Goal: Information Seeking & Learning: Understand process/instructions

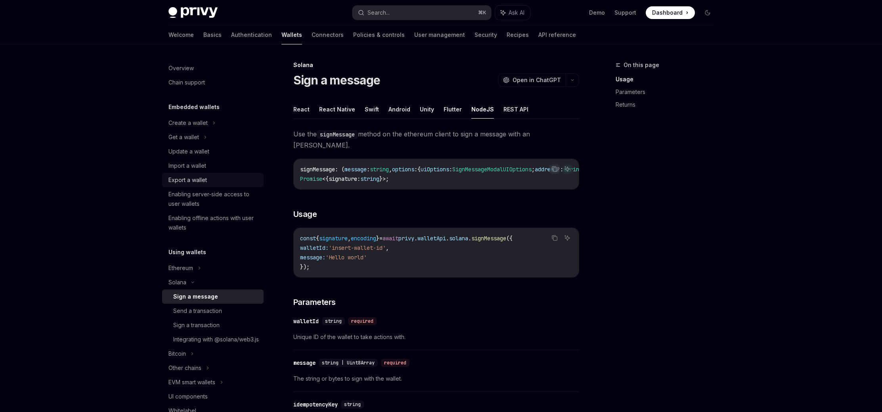
click at [208, 176] on div "Export a wallet" at bounding box center [213, 180] width 90 height 10
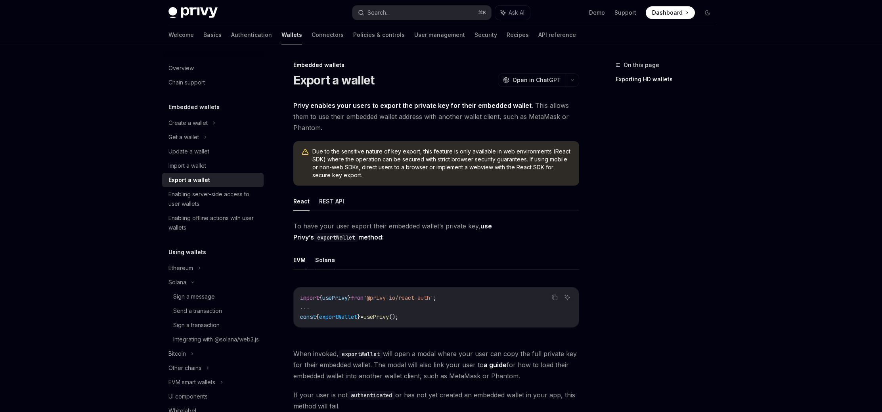
click at [330, 266] on button "Solana" at bounding box center [325, 259] width 20 height 19
click at [331, 258] on button "Solana" at bounding box center [325, 259] width 20 height 19
click at [333, 203] on button "REST API" at bounding box center [331, 201] width 25 height 19
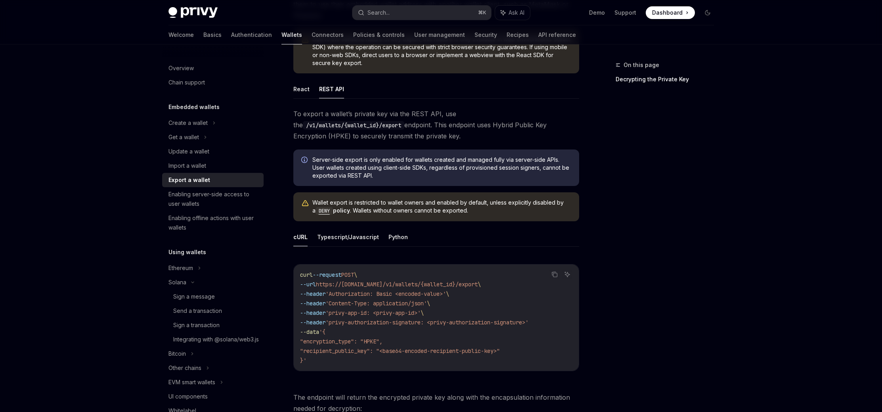
scroll to position [113, 0]
click at [650, 228] on div "On this page Decrypting the Private Key" at bounding box center [660, 236] width 120 height 352
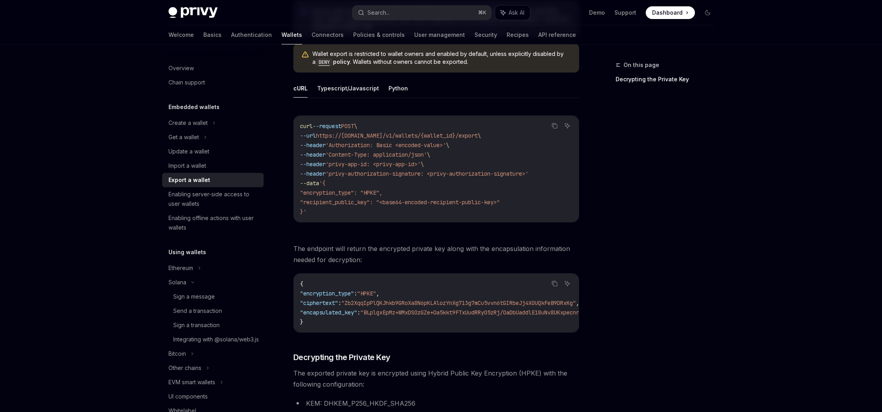
scroll to position [262, 0]
click at [208, 126] on div "Create a wallet" at bounding box center [212, 123] width 101 height 14
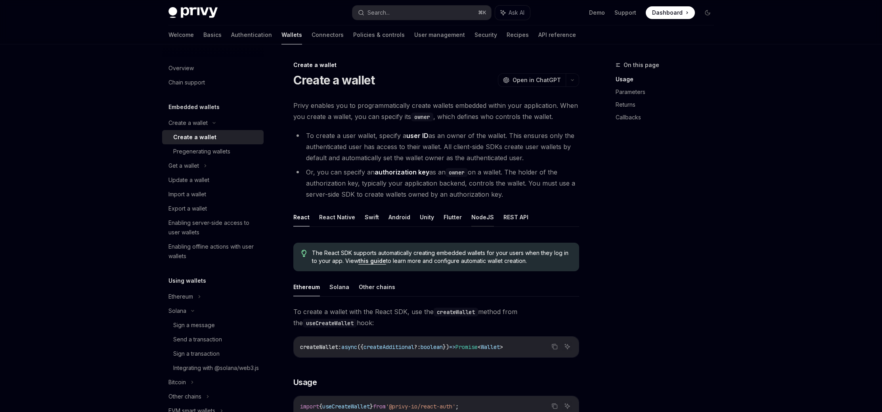
click at [477, 216] on button "NodeJS" at bounding box center [482, 217] width 23 height 19
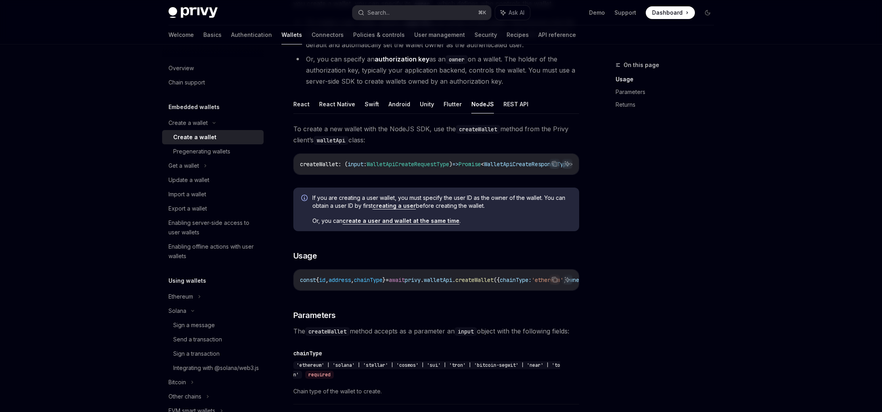
scroll to position [114, 0]
click at [201, 196] on div "Import a wallet" at bounding box center [187, 194] width 38 height 10
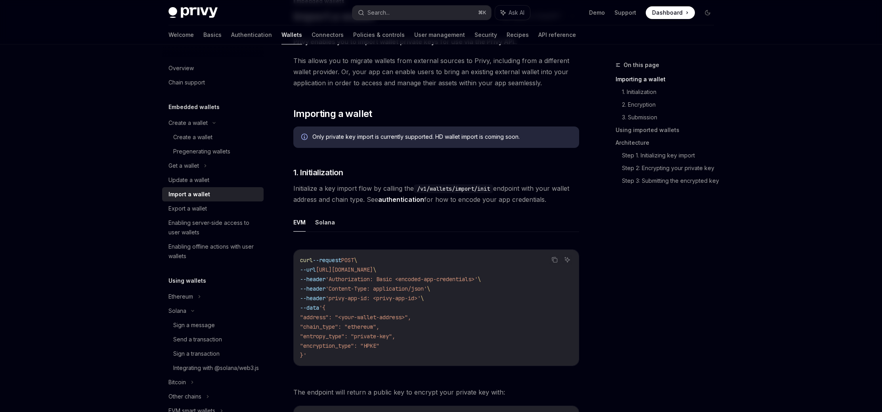
scroll to position [67, 0]
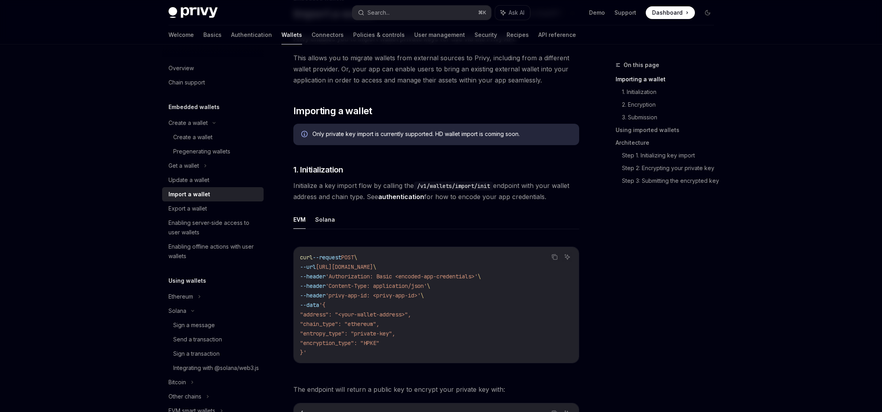
click at [707, 251] on div "On this page Importing a wallet 1. Initialization 2. Encryption 3. Submission U…" at bounding box center [660, 236] width 120 height 352
click at [333, 220] on button "Solana" at bounding box center [325, 219] width 20 height 19
click at [304, 219] on button "EVM" at bounding box center [299, 219] width 12 height 19
click at [317, 218] on button "Solana" at bounding box center [325, 219] width 20 height 19
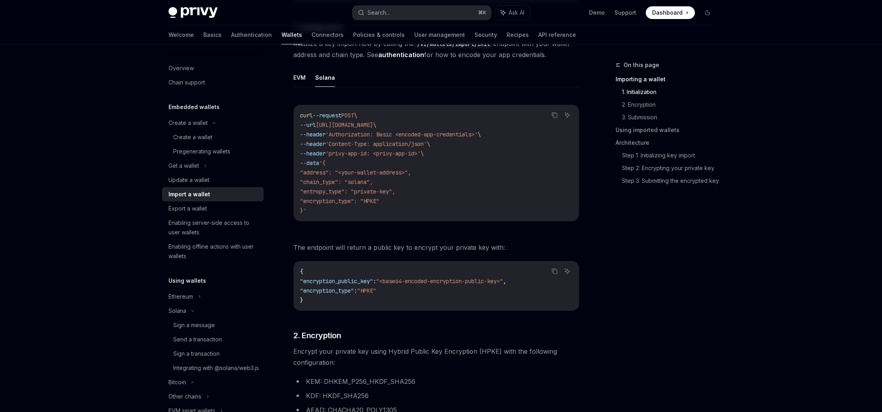
scroll to position [206, 0]
click at [659, 254] on div "On this page Importing a wallet 1. Initialization 2. Encryption 3. Submission U…" at bounding box center [660, 236] width 120 height 352
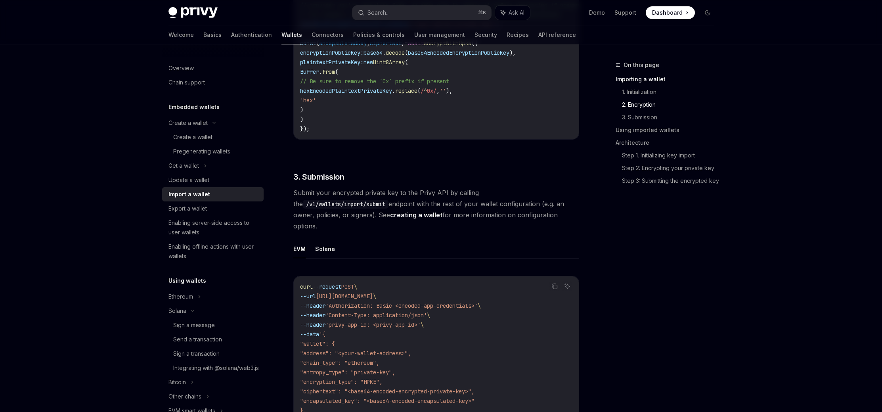
scroll to position [1105, 0]
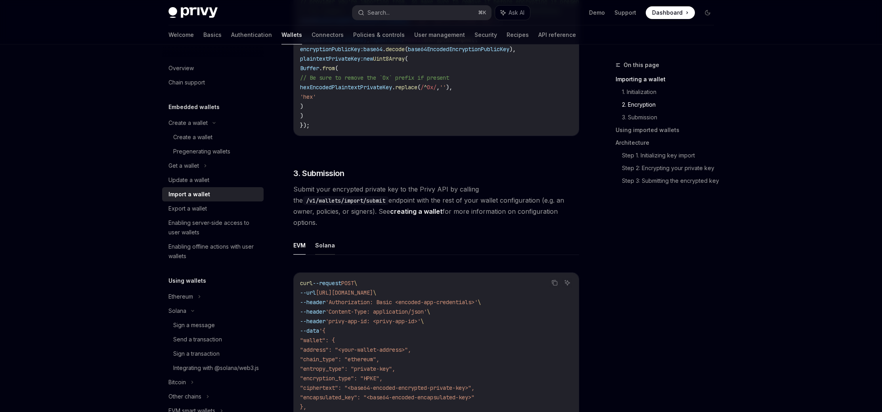
click at [325, 239] on button "Solana" at bounding box center [325, 245] width 20 height 19
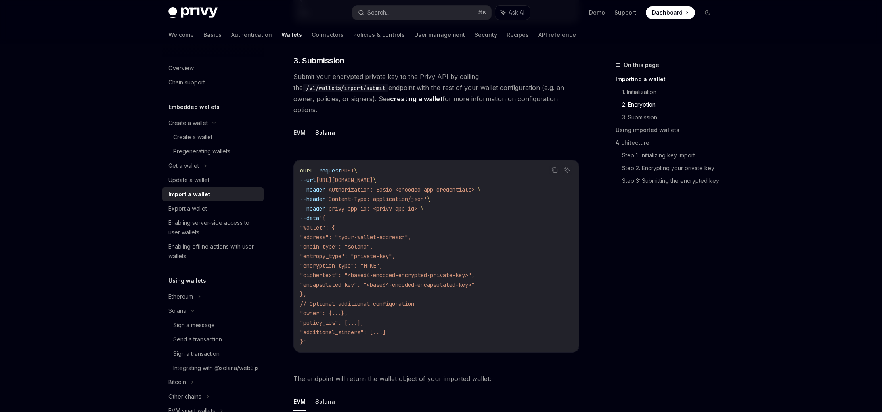
scroll to position [1219, 0]
click at [621, 283] on div "On this page Importing a wallet 1. Initialization 2. Encryption 3. Submission U…" at bounding box center [660, 236] width 120 height 352
click at [625, 281] on div "On this page Importing a wallet 1. Initialization 2. Encryption 3. Submission U…" at bounding box center [660, 236] width 120 height 352
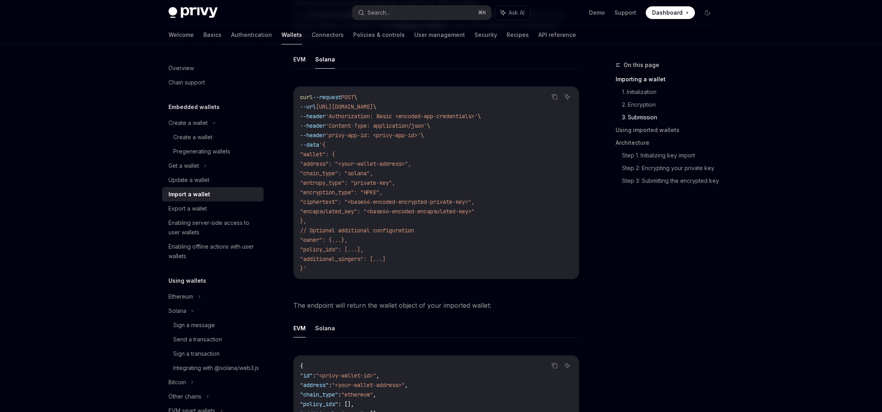
scroll to position [1286, 0]
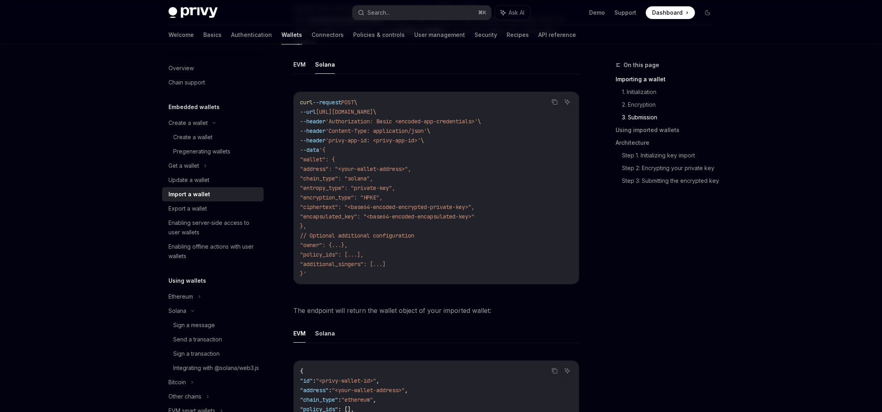
click at [634, 282] on div "On this page Importing a wallet 1. Initialization 2. Encryption 3. Submission U…" at bounding box center [660, 236] width 120 height 352
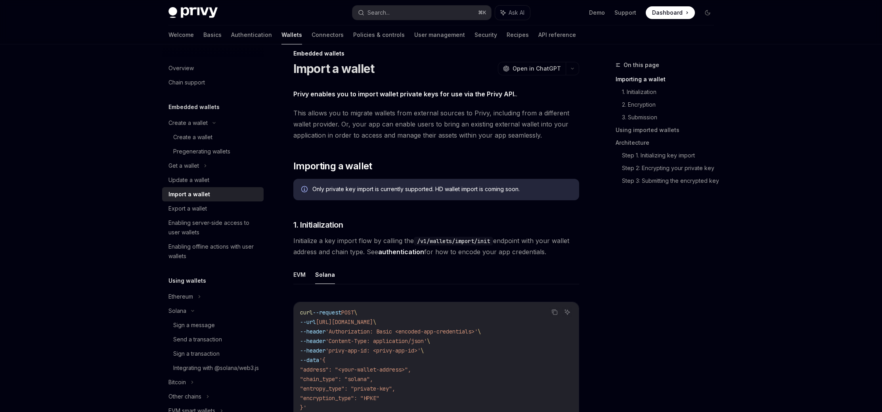
scroll to position [0, 0]
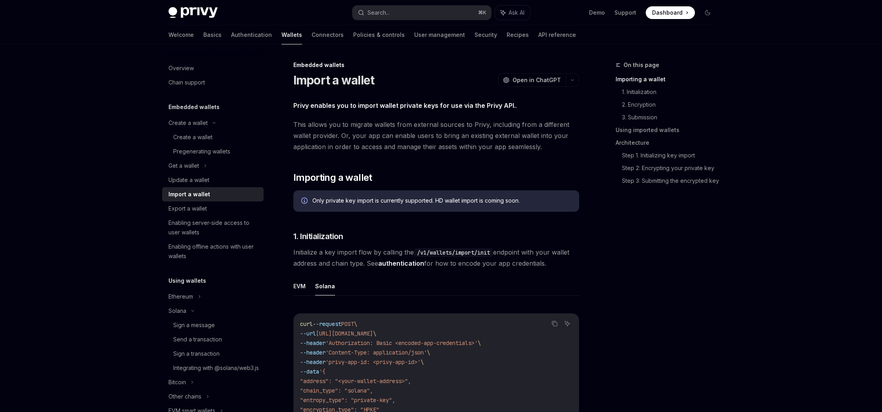
click at [675, 272] on div "On this page Importing a wallet 1. Initialization 2. Encryption 3. Submission U…" at bounding box center [660, 236] width 120 height 352
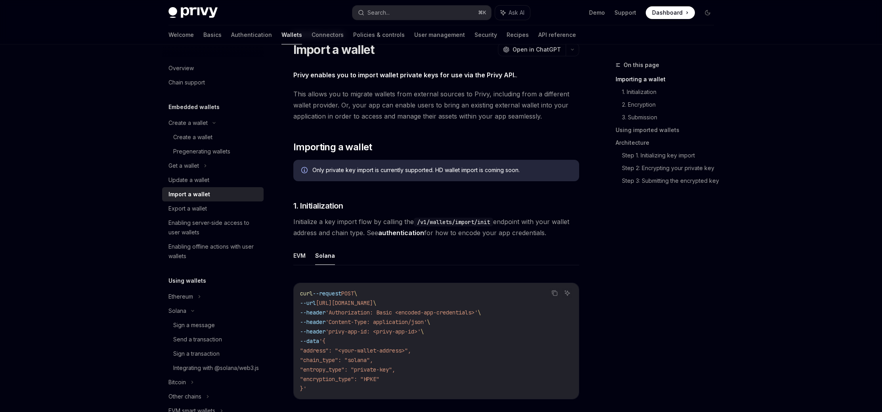
scroll to position [33, 0]
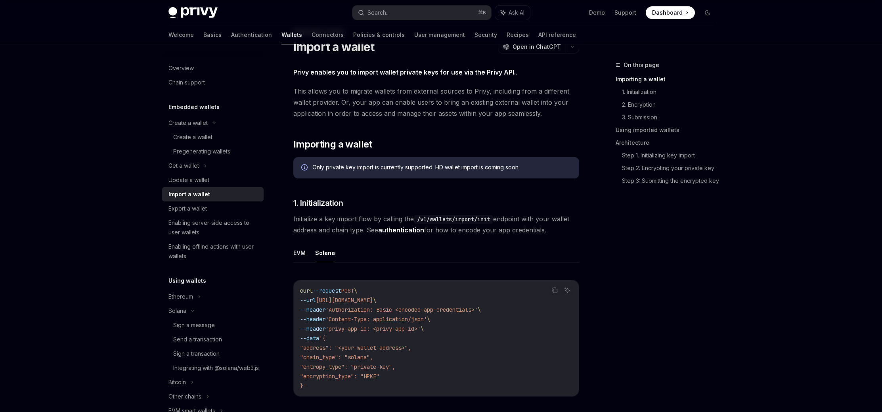
click at [677, 270] on div "On this page Importing a wallet 1. Initialization 2. Encryption 3. Submission U…" at bounding box center [660, 236] width 120 height 352
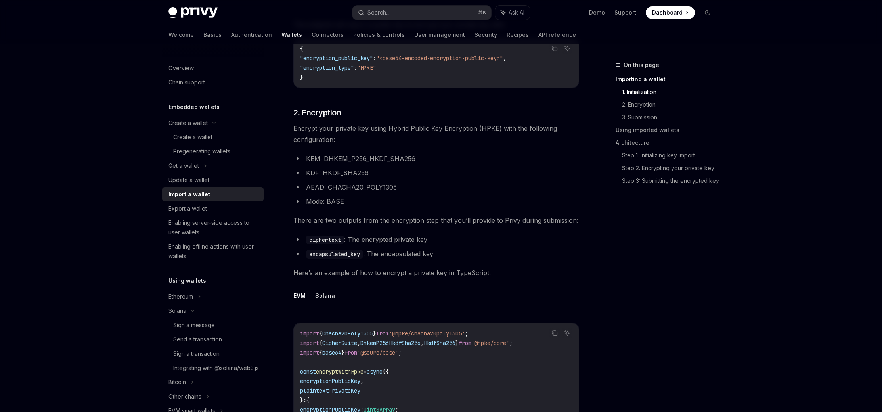
scroll to position [434, 0]
click at [677, 270] on div "On this page Importing a wallet 1. Initialization 2. Encryption 3. Submission U…" at bounding box center [660, 236] width 120 height 352
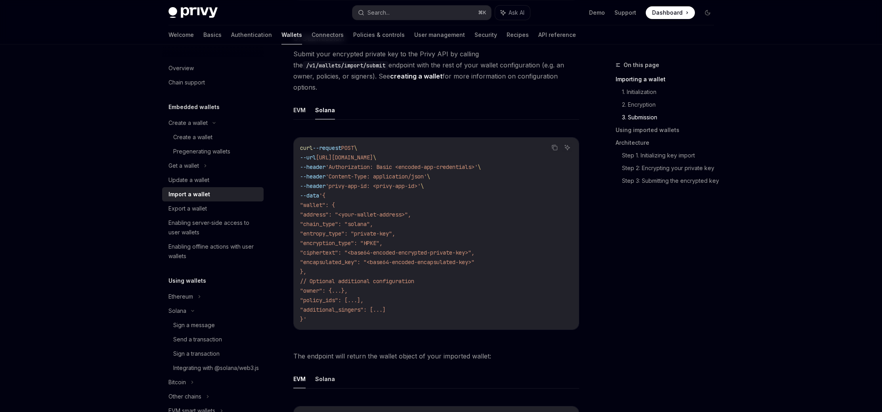
scroll to position [1242, 0]
click at [677, 270] on div "On this page Importing a wallet 1. Initialization 2. Encryption 3. Submission U…" at bounding box center [660, 236] width 120 height 352
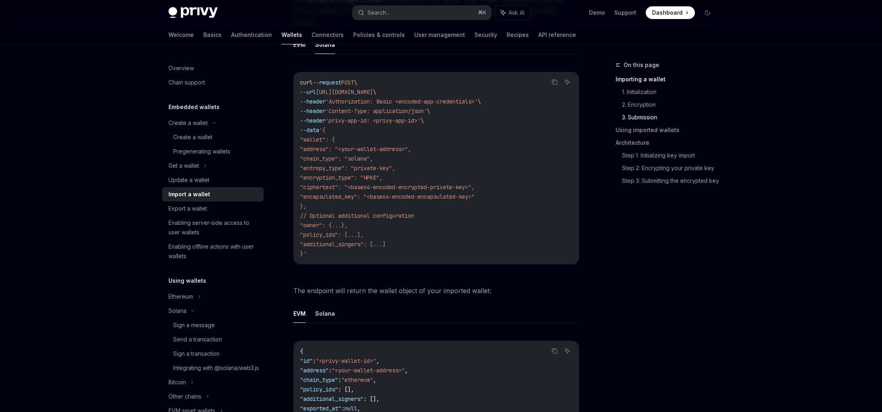
scroll to position [1309, 0]
click at [677, 272] on div "On this page Importing a wallet 1. Initialization 2. Encryption 3. Submission U…" at bounding box center [660, 236] width 120 height 352
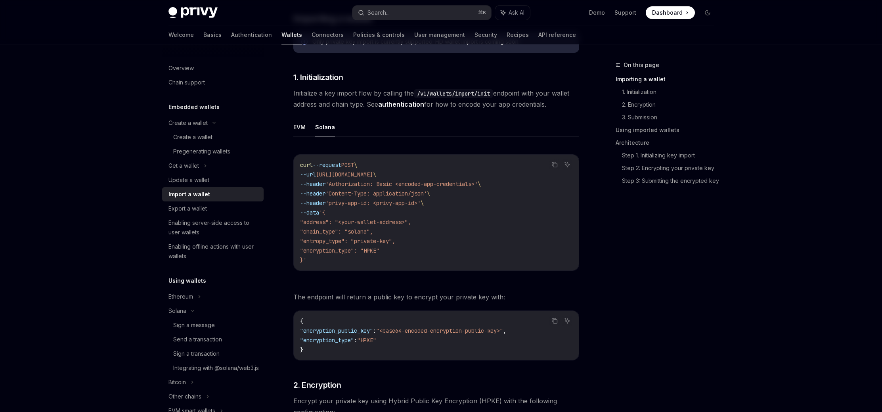
scroll to position [153, 0]
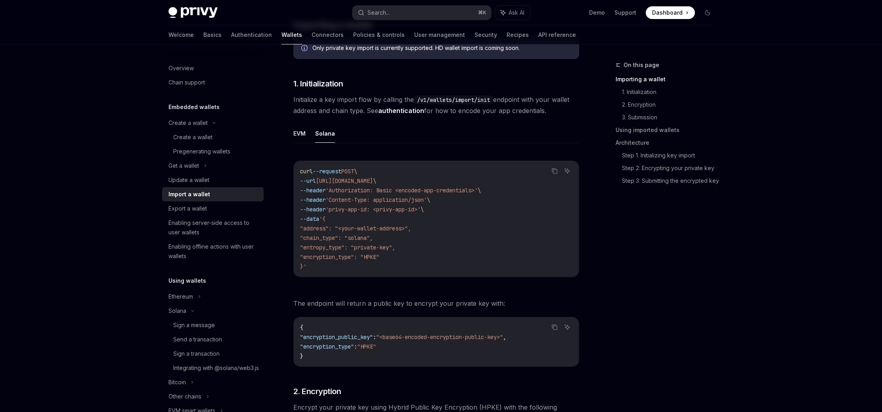
click at [704, 234] on div "On this page Importing a wallet 1. Initialization 2. Encryption 3. Submission U…" at bounding box center [660, 236] width 120 height 352
click at [677, 231] on div "On this page Importing a wallet 1. Initialization 2. Encryption 3. Submission U…" at bounding box center [660, 236] width 120 height 352
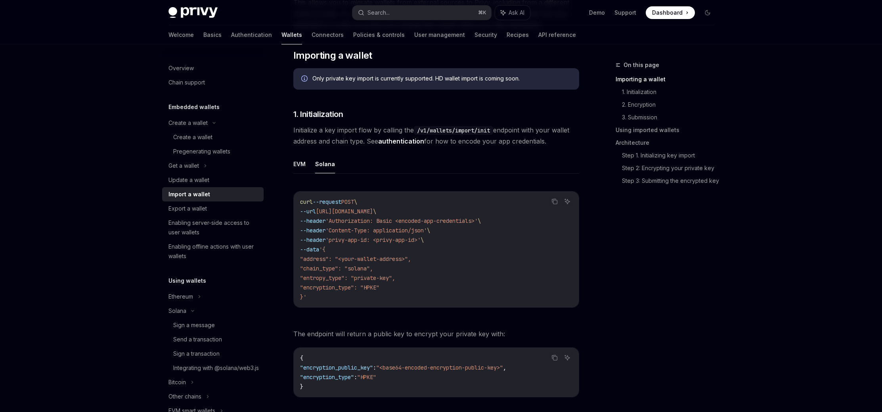
scroll to position [119, 0]
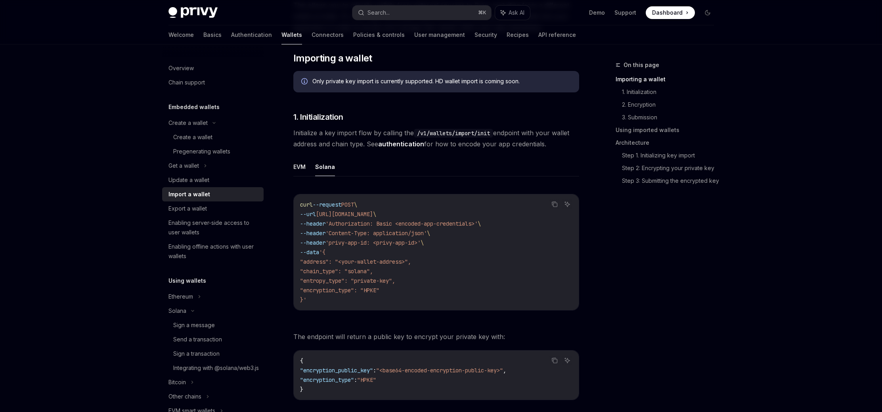
click at [417, 143] on link "authentication" at bounding box center [401, 144] width 46 height 8
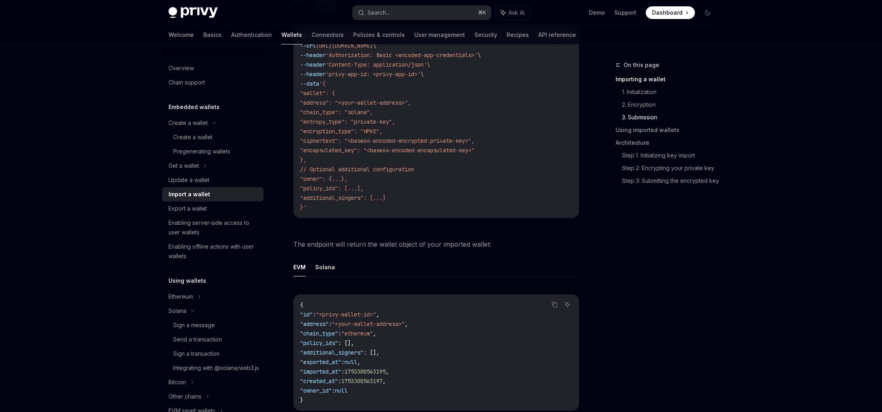
scroll to position [1349, 0]
click at [662, 265] on div "On this page Importing a wallet 1. Initialization 2. Encryption 3. Submission U…" at bounding box center [660, 236] width 120 height 352
click at [330, 260] on button "Solana" at bounding box center [325, 269] width 20 height 19
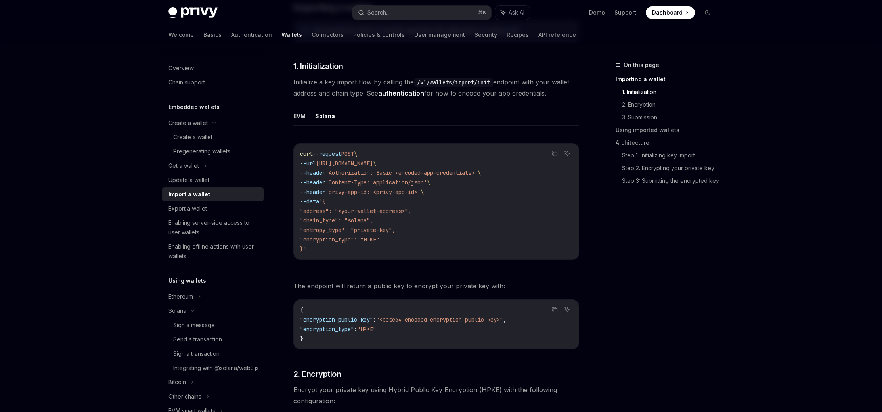
scroll to position [165, 0]
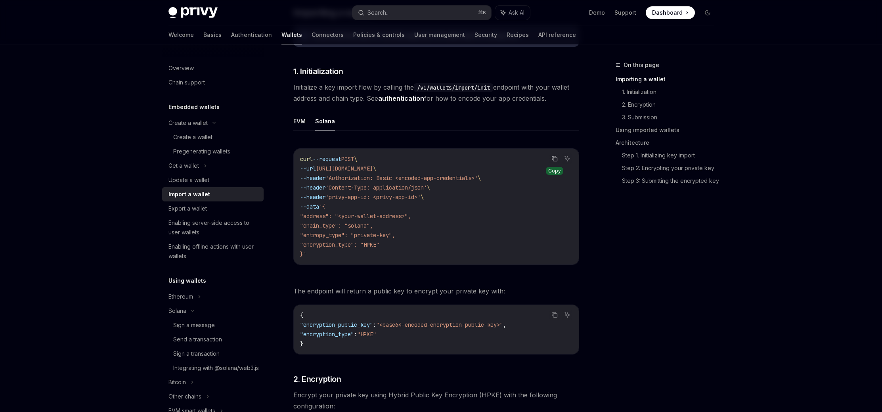
click at [553, 159] on icon "Copy the contents from the code block" at bounding box center [555, 159] width 4 height 4
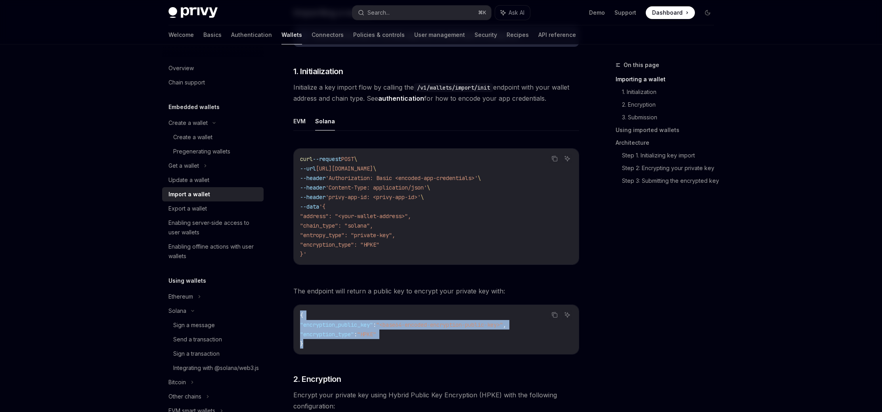
drag, startPoint x: 312, startPoint y: 345, endPoint x: 293, endPoint y: 305, distance: 44.7
copy code "{ "encryption_public_key" : "<base64-encoded-encryption-public-key>" , "encrypt…"
click at [713, 275] on div "On this page Importing a wallet 1. Initialization 2. Encryption 3. Submission U…" at bounding box center [660, 236] width 120 height 352
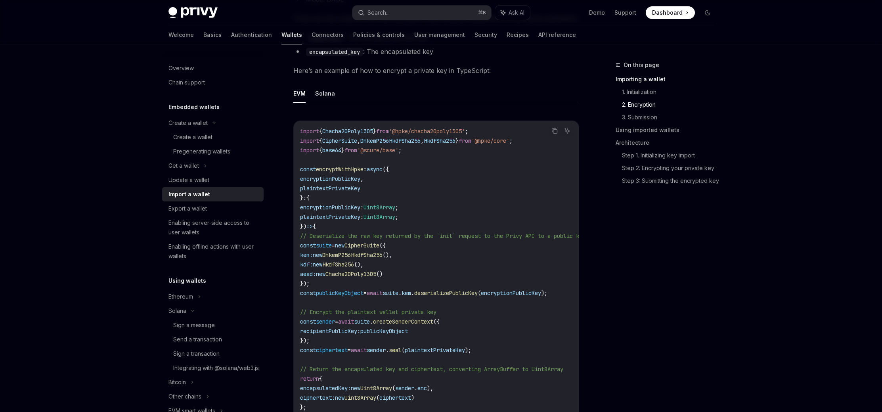
scroll to position [634, 0]
click at [319, 95] on button "Solana" at bounding box center [325, 92] width 20 height 19
type textarea "*"
click at [551, 130] on icon "Copy the contents from the code block" at bounding box center [554, 130] width 6 height 6
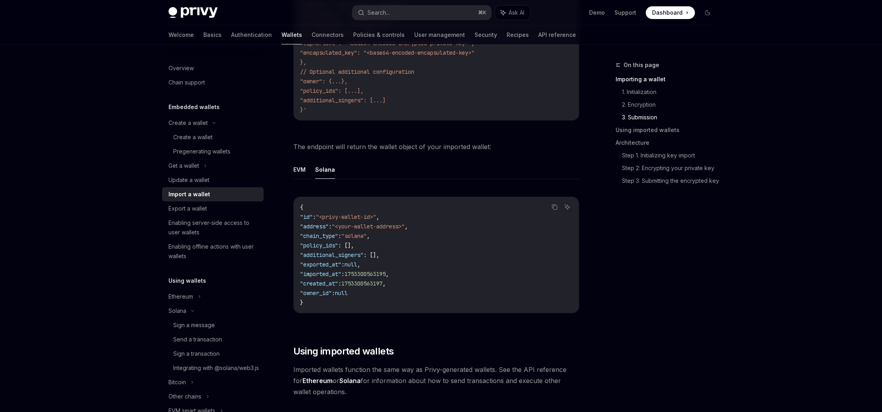
scroll to position [1389, 0]
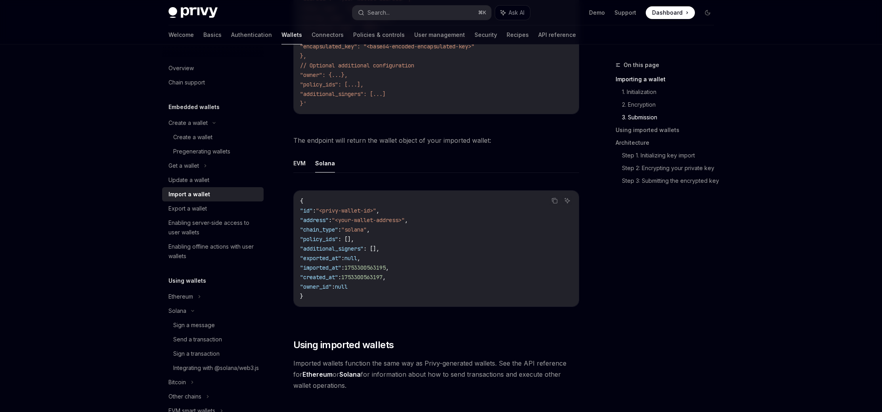
click at [704, 266] on div "On this page Importing a wallet 1. Initialization 2. Encryption 3. Submission U…" at bounding box center [660, 236] width 120 height 352
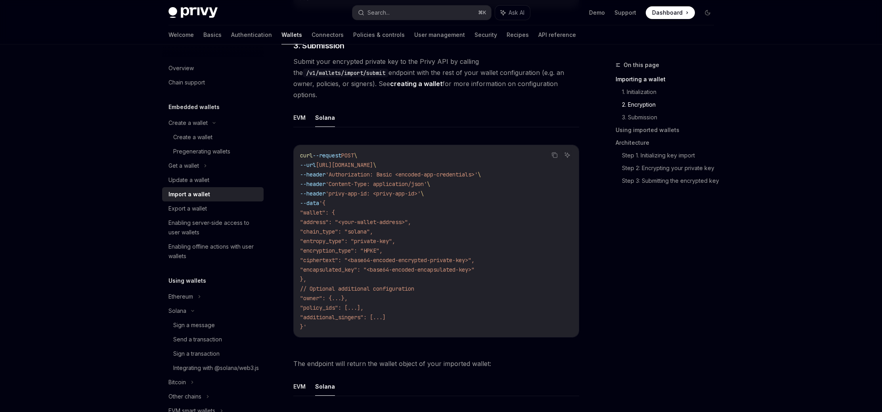
scroll to position [1170, 0]
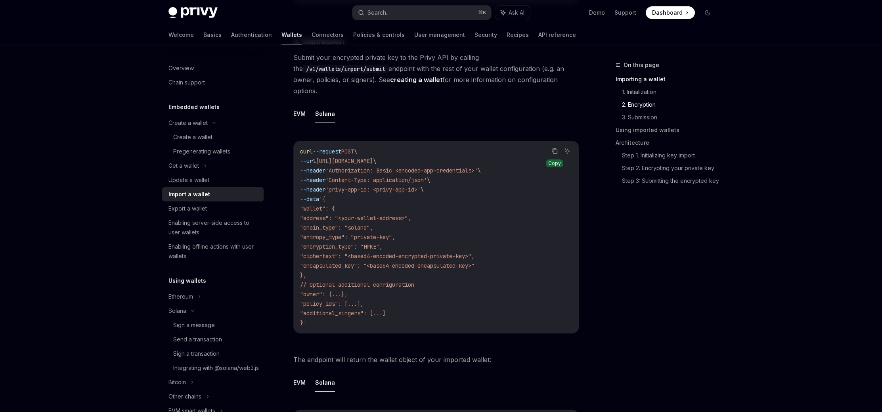
click at [552, 148] on icon "Copy the contents from the code block" at bounding box center [554, 151] width 6 height 6
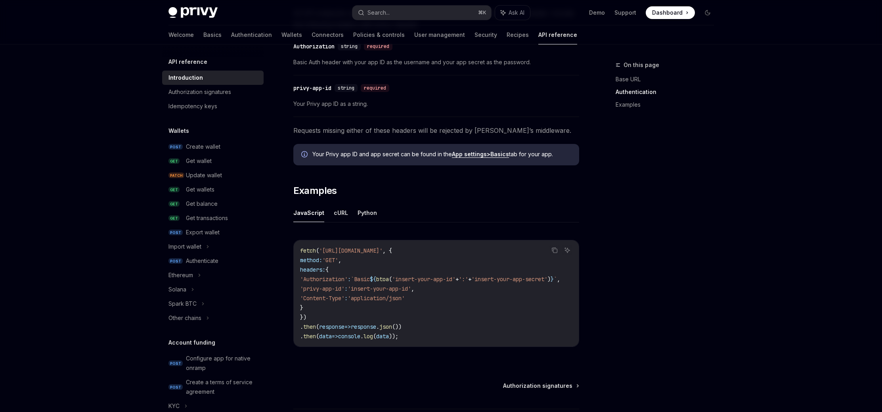
scroll to position [0, 26]
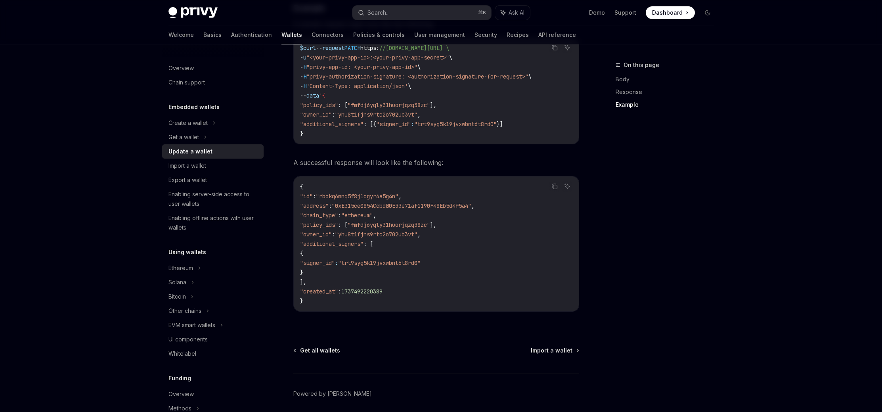
scroll to position [891, 0]
